Goal: Information Seeking & Learning: Compare options

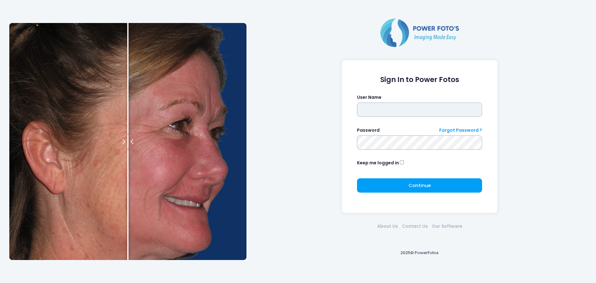
click at [403, 115] on input "text" at bounding box center [419, 109] width 125 height 14
type input "******"
click button "submit" at bounding box center [0, 0] width 0 height 0
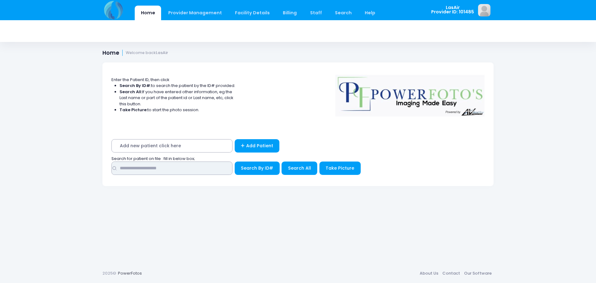
click at [217, 167] on input "text" at bounding box center [172, 168] width 121 height 13
type input "**********"
click at [235, 162] on button "Search By ID#" at bounding box center [257, 168] width 45 height 13
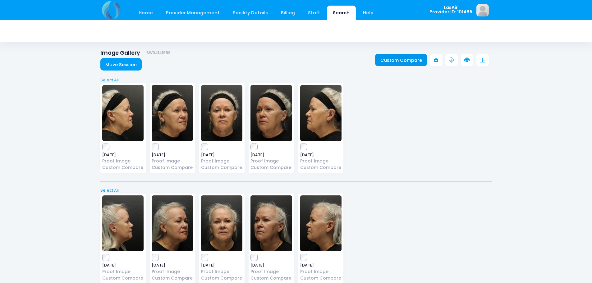
click at [418, 59] on link "Custom Compare" at bounding box center [401, 60] width 52 height 12
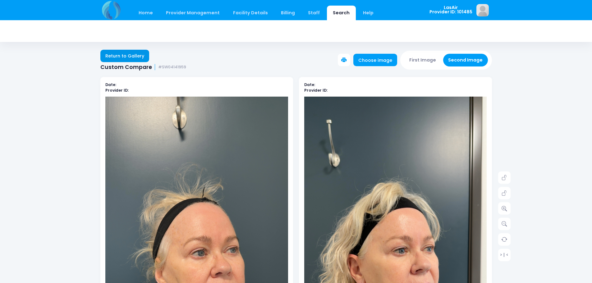
click at [125, 59] on link "Return to Gallery" at bounding box center [124, 56] width 49 height 12
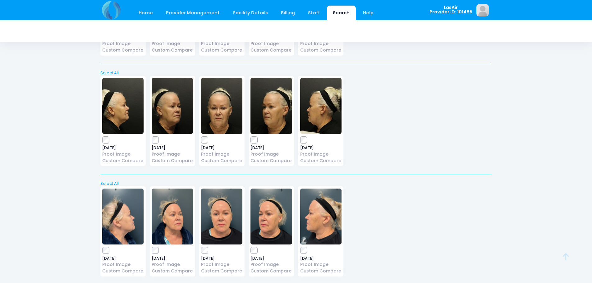
scroll to position [697, 0]
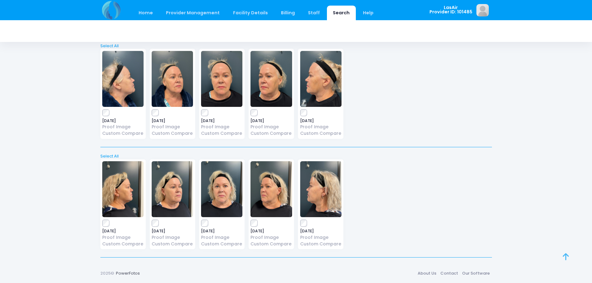
click at [565, 261] on link at bounding box center [572, 264] width 20 height 20
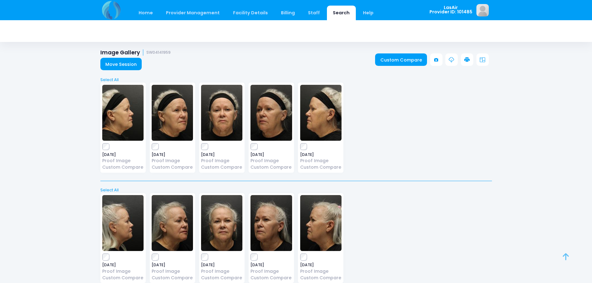
scroll to position [0, 0]
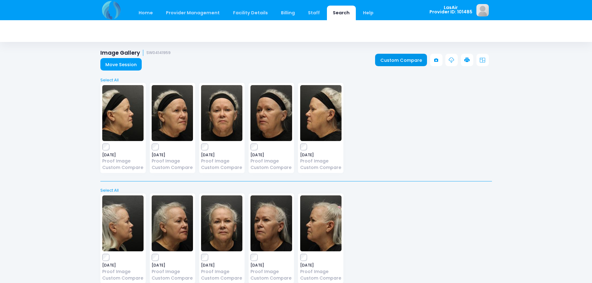
click at [412, 63] on link "Custom Compare" at bounding box center [401, 60] width 52 height 12
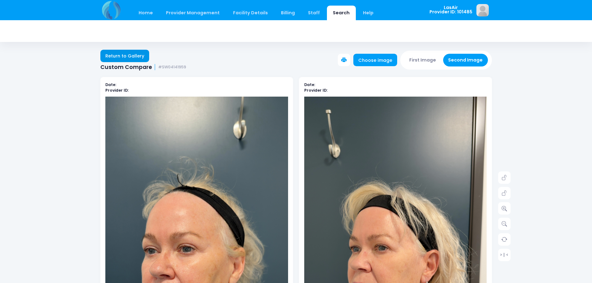
click at [123, 53] on link "Return to Gallery" at bounding box center [124, 56] width 49 height 12
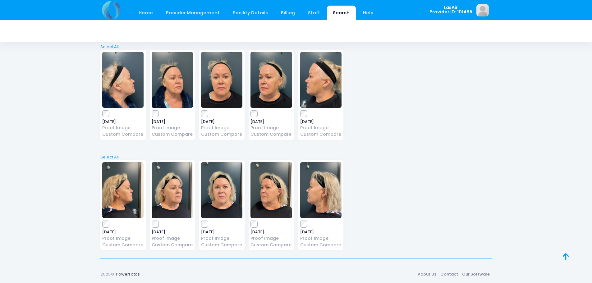
scroll to position [697, 0]
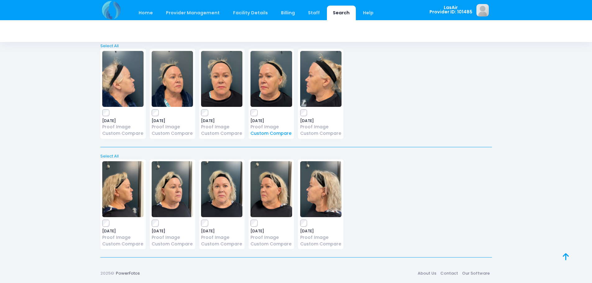
click at [266, 132] on link "Custom Compare" at bounding box center [270, 133] width 41 height 7
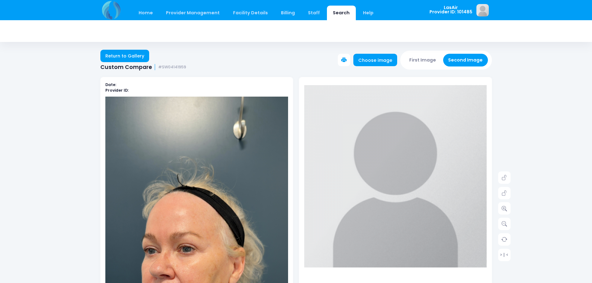
click at [473, 64] on button "Second Image" at bounding box center [465, 60] width 45 height 13
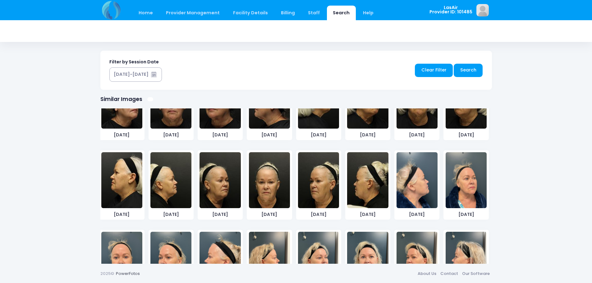
scroll to position [247, 0]
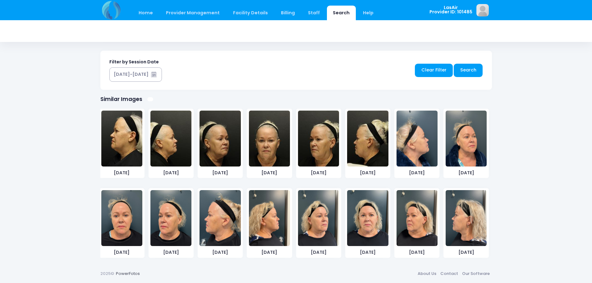
click at [418, 221] on img at bounding box center [416, 218] width 41 height 56
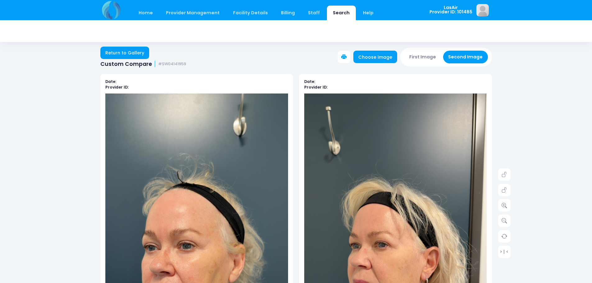
scroll to position [0, 0]
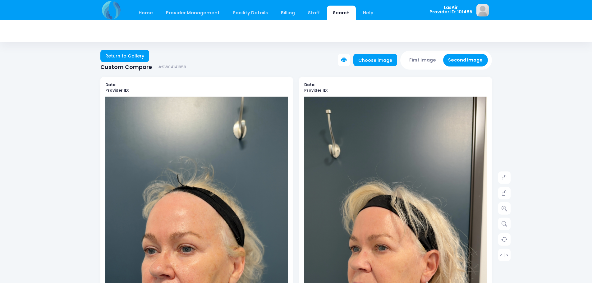
click at [347, 59] on icon at bounding box center [344, 60] width 6 height 6
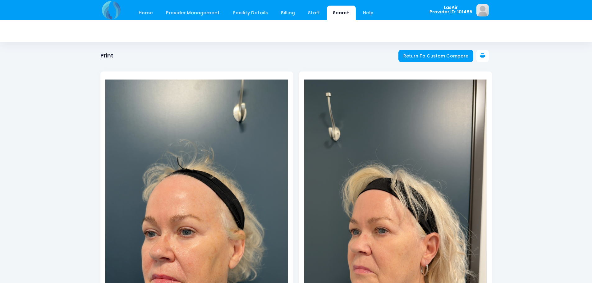
click at [480, 55] on icon at bounding box center [483, 56] width 6 height 6
click at [444, 57] on span "Return To Custom Compare" at bounding box center [435, 56] width 65 height 6
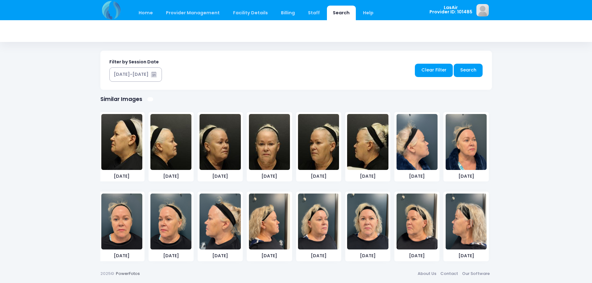
scroll to position [247, 0]
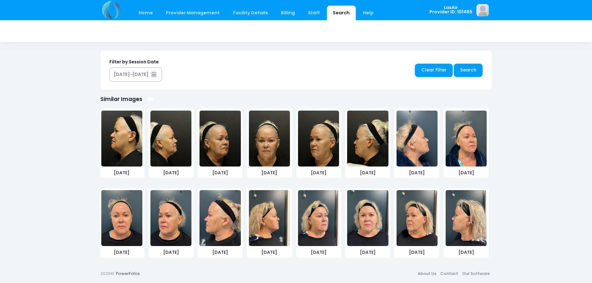
click at [129, 223] on img at bounding box center [121, 218] width 41 height 56
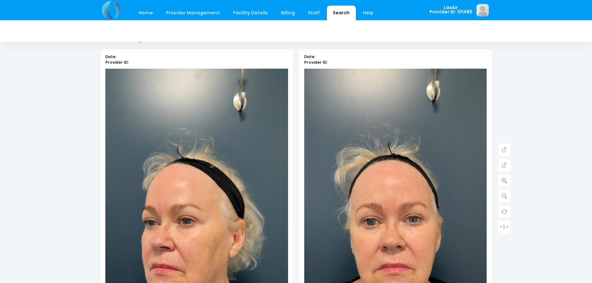
scroll to position [0, 0]
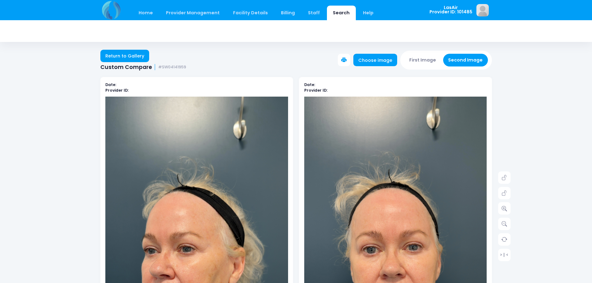
click at [432, 63] on button "First Image" at bounding box center [422, 60] width 37 height 13
click at [427, 64] on button "First Image" at bounding box center [422, 60] width 37 height 13
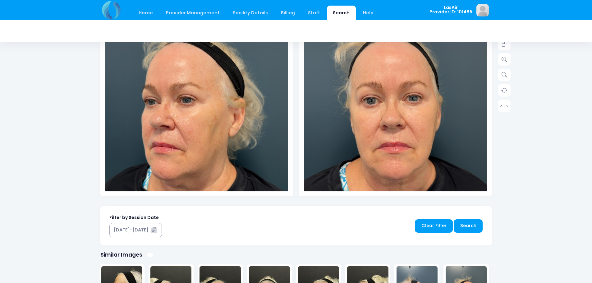
scroll to position [305, 0]
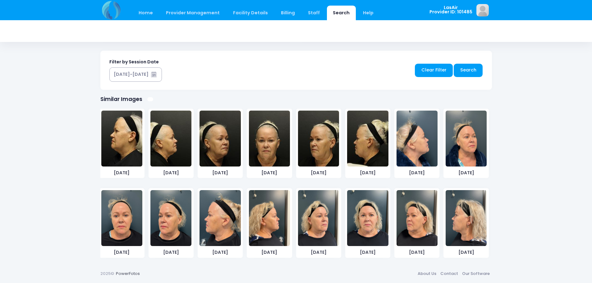
click at [125, 229] on img at bounding box center [121, 218] width 41 height 56
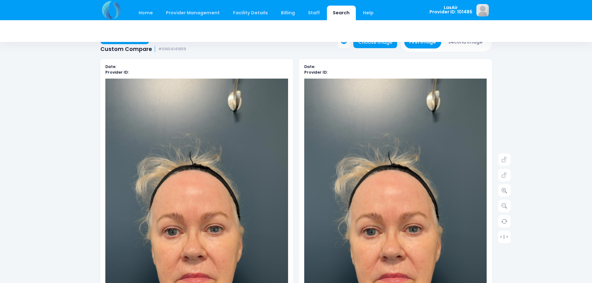
scroll to position [0, 0]
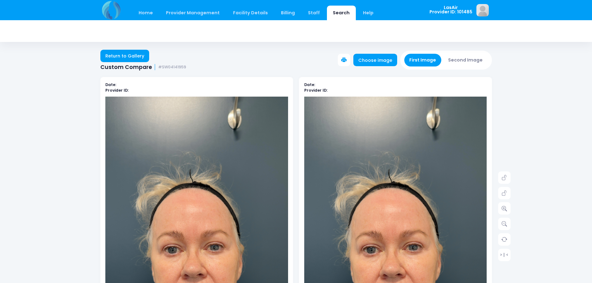
click at [464, 56] on button "Second Image" at bounding box center [465, 60] width 45 height 13
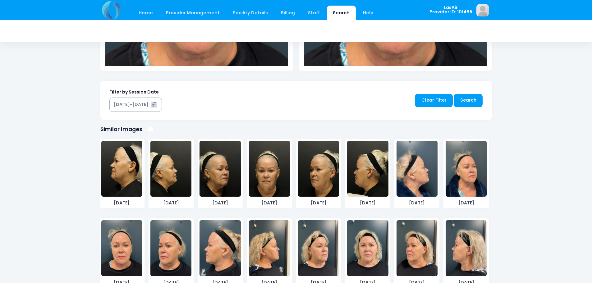
scroll to position [305, 0]
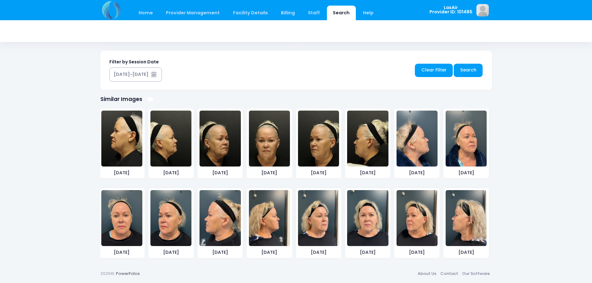
click at [368, 236] on img at bounding box center [367, 218] width 41 height 56
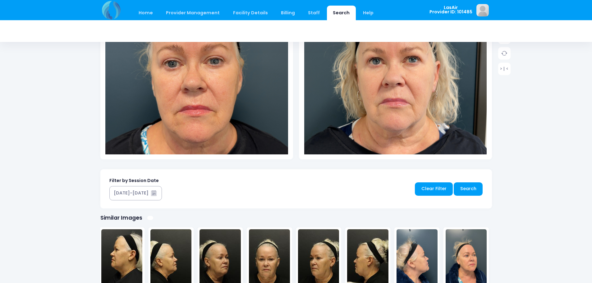
scroll to position [0, 0]
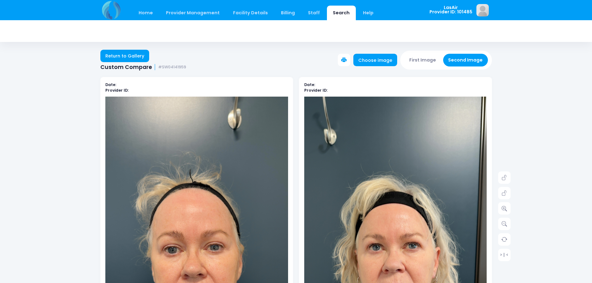
click at [347, 59] on icon at bounding box center [344, 60] width 6 height 6
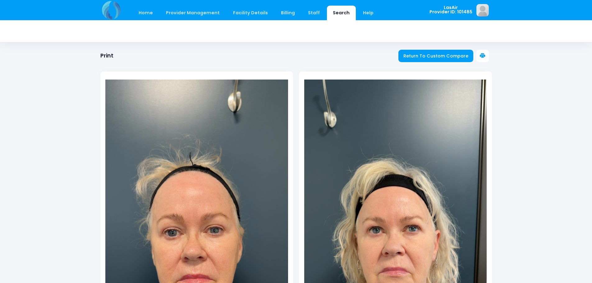
click at [484, 56] on icon at bounding box center [483, 56] width 6 height 6
click at [455, 54] on span "Return To Custom Compare" at bounding box center [435, 56] width 65 height 6
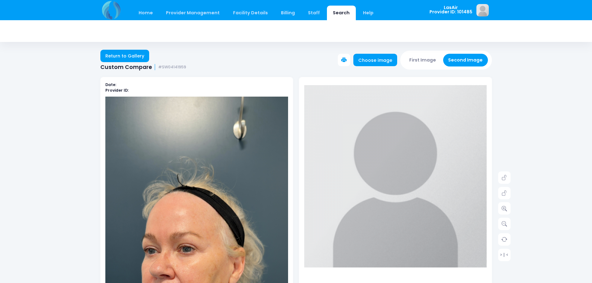
click at [422, 61] on button "First Image" at bounding box center [422, 60] width 37 height 13
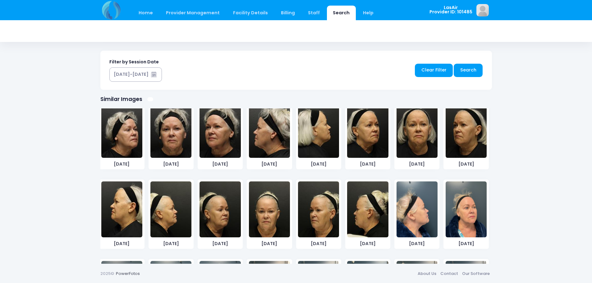
scroll to position [247, 0]
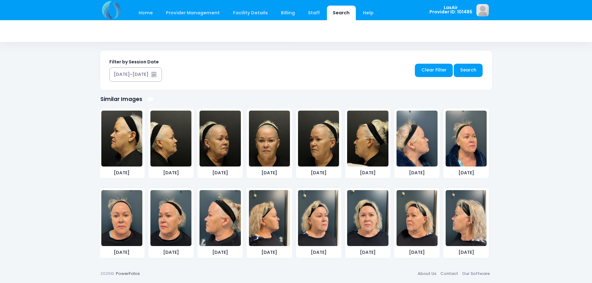
click at [217, 241] on img at bounding box center [219, 218] width 41 height 56
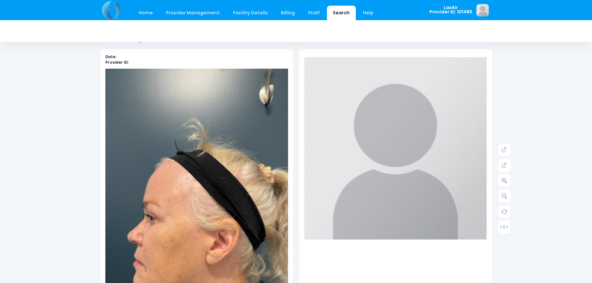
scroll to position [0, 0]
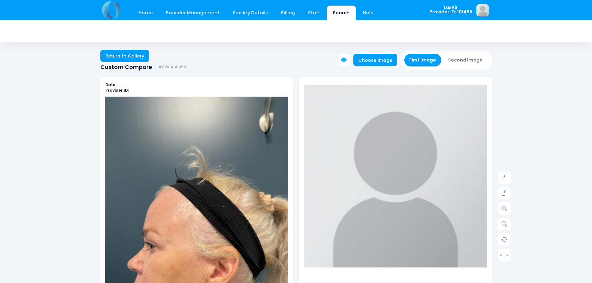
click at [469, 61] on button "Second Image" at bounding box center [465, 60] width 45 height 13
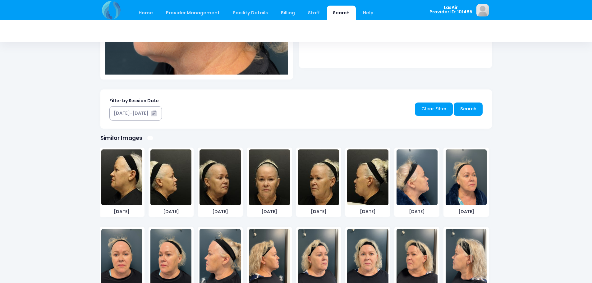
scroll to position [305, 0]
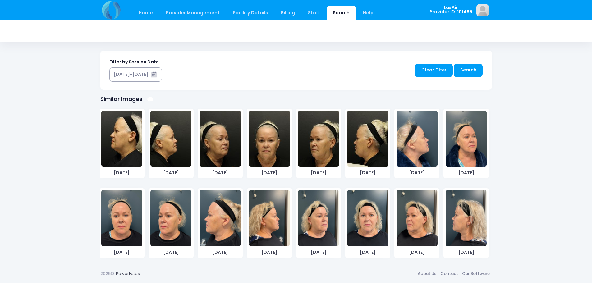
click at [465, 234] on img at bounding box center [465, 218] width 41 height 56
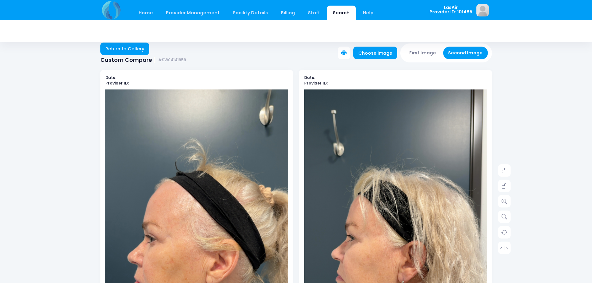
scroll to position [0, 0]
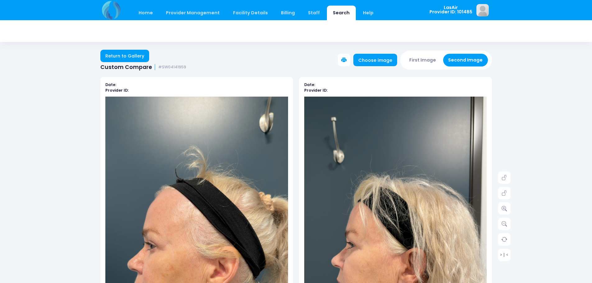
click at [347, 58] on icon at bounding box center [344, 60] width 6 height 6
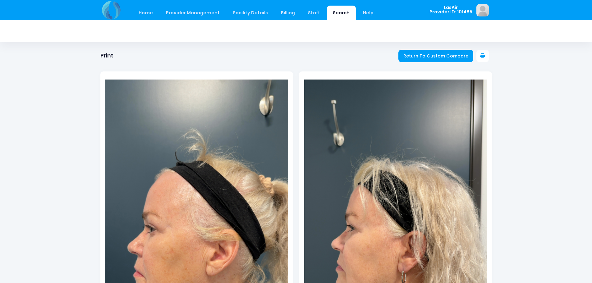
click at [481, 55] on icon at bounding box center [483, 56] width 6 height 6
